Goal: Information Seeking & Learning: Find specific fact

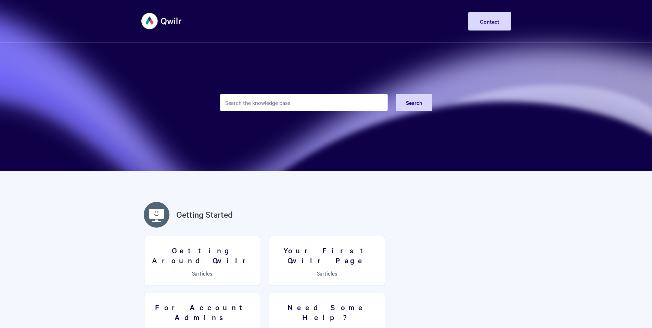
click at [260, 105] on input "Search the knowledge base" at bounding box center [304, 102] width 168 height 17
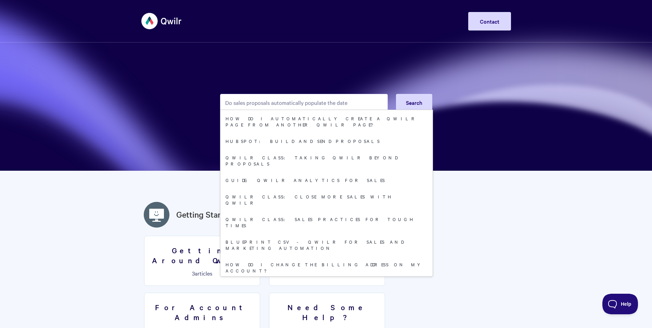
type input "Do sales proposals automatically populate the date"
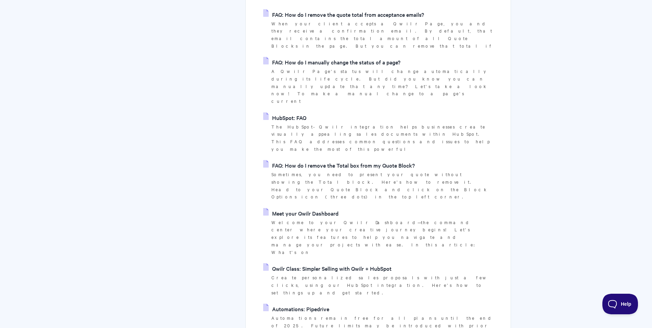
scroll to position [411, 0]
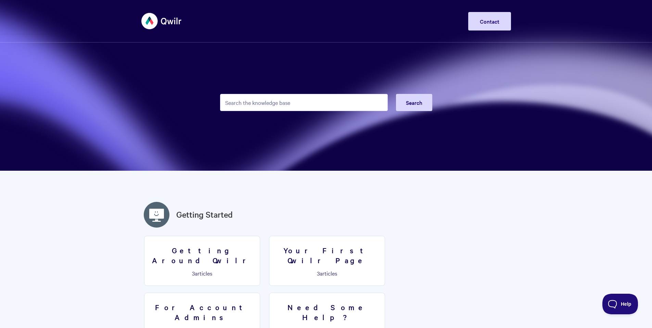
click at [283, 107] on input "Search the knowledge base" at bounding box center [304, 102] width 168 height 17
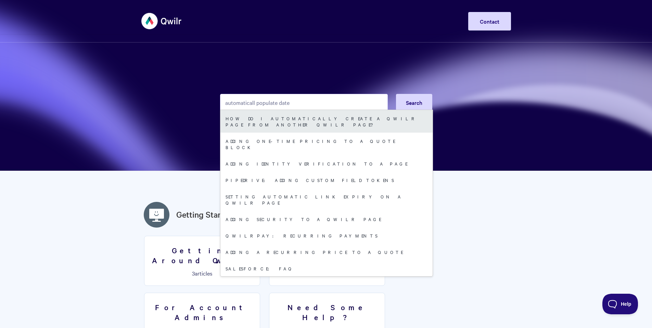
type input "automaticall populate date"
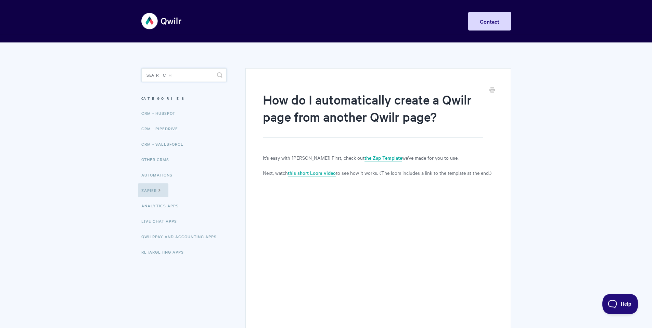
click at [145, 72] on input "Search" at bounding box center [183, 75] width 85 height 14
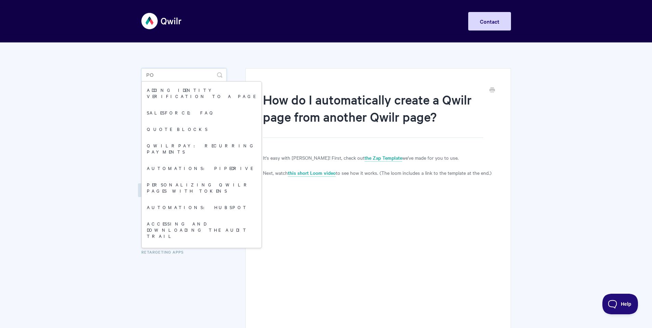
type input "p"
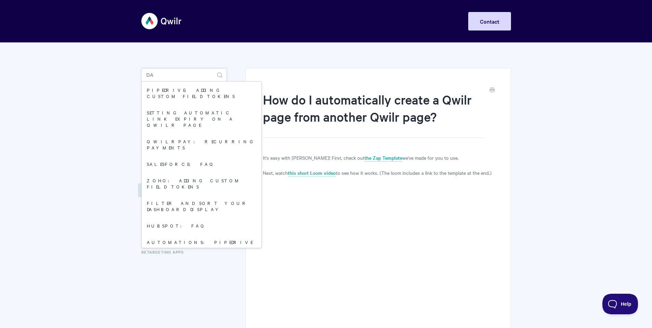
type input "d"
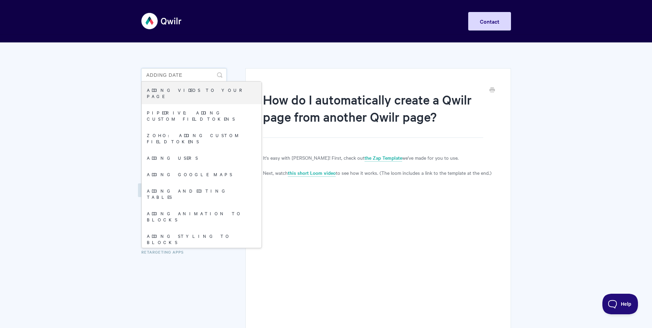
drag, startPoint x: 191, startPoint y: 74, endPoint x: 112, endPoint y: 73, distance: 78.8
click at [112, 73] on body "Toggle Navigation Home Getting Started Creating & Editing Pages Sharing & Analy…" at bounding box center [326, 196] width 652 height 393
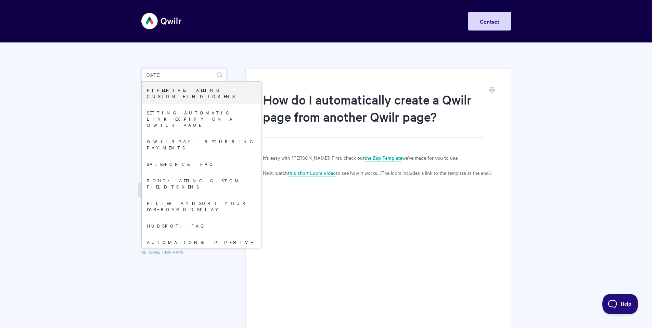
type input "date"
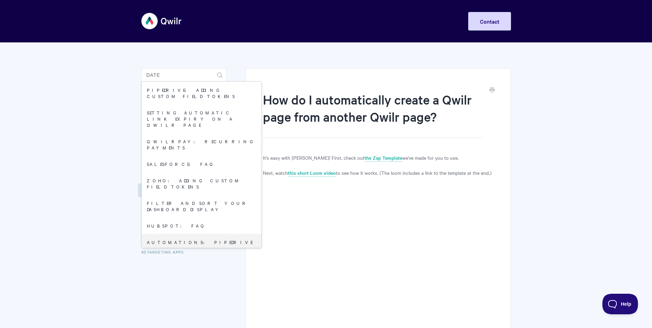
click at [33, 102] on body "Toggle Navigation Home Getting Started Creating & Editing Pages Sharing & Analy…" at bounding box center [326, 196] width 652 height 393
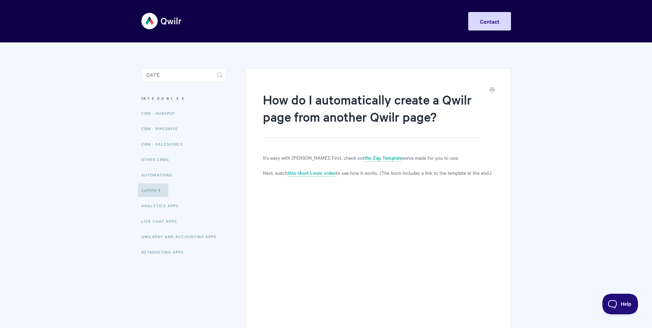
click at [49, 156] on body "Toggle Navigation Home Getting Started Creating & Editing Pages Sharing & Analy…" at bounding box center [326, 196] width 652 height 393
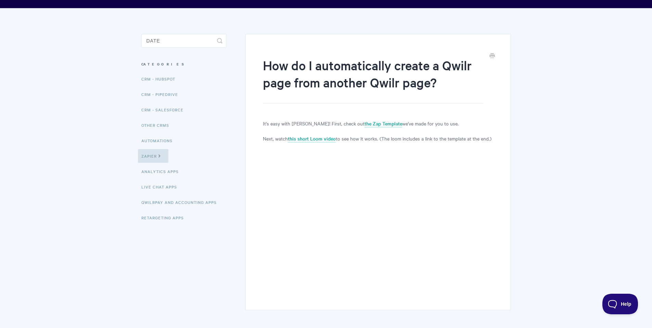
click at [566, 123] on body "Toggle Navigation Home Getting Started Creating & Editing Pages Sharing & Analy…" at bounding box center [326, 162] width 652 height 393
